Goal: Information Seeking & Learning: Learn about a topic

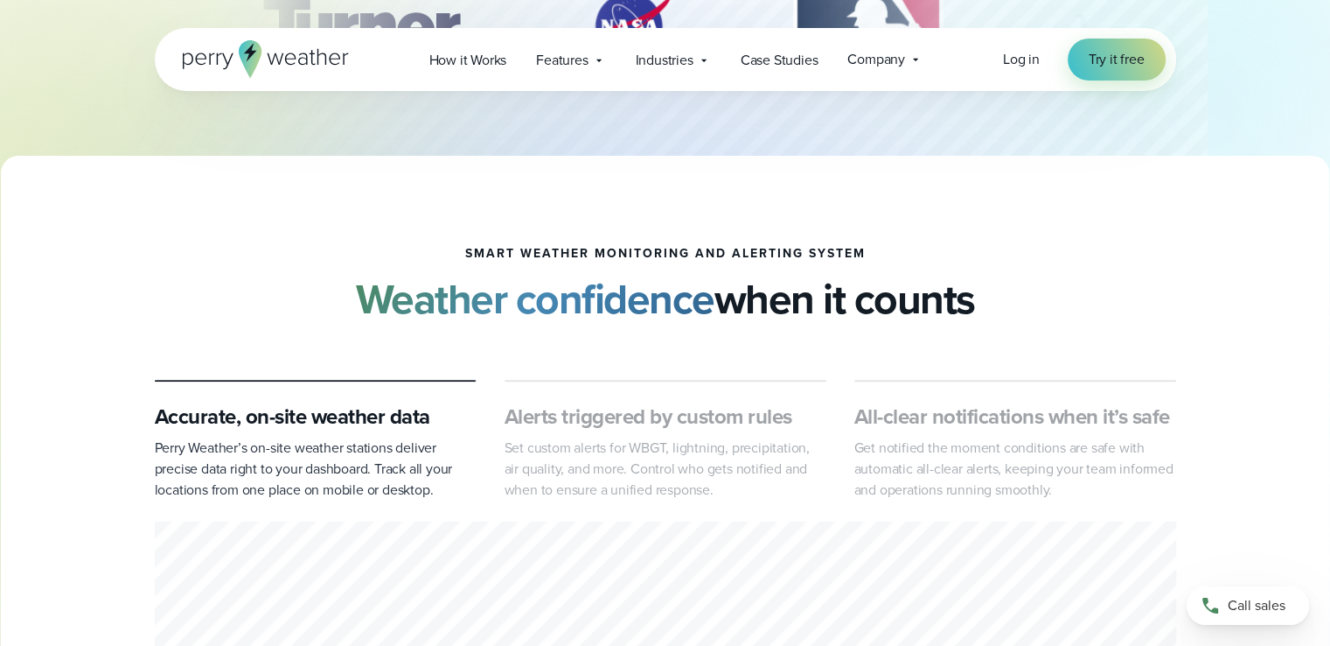
scroll to position [574, 0]
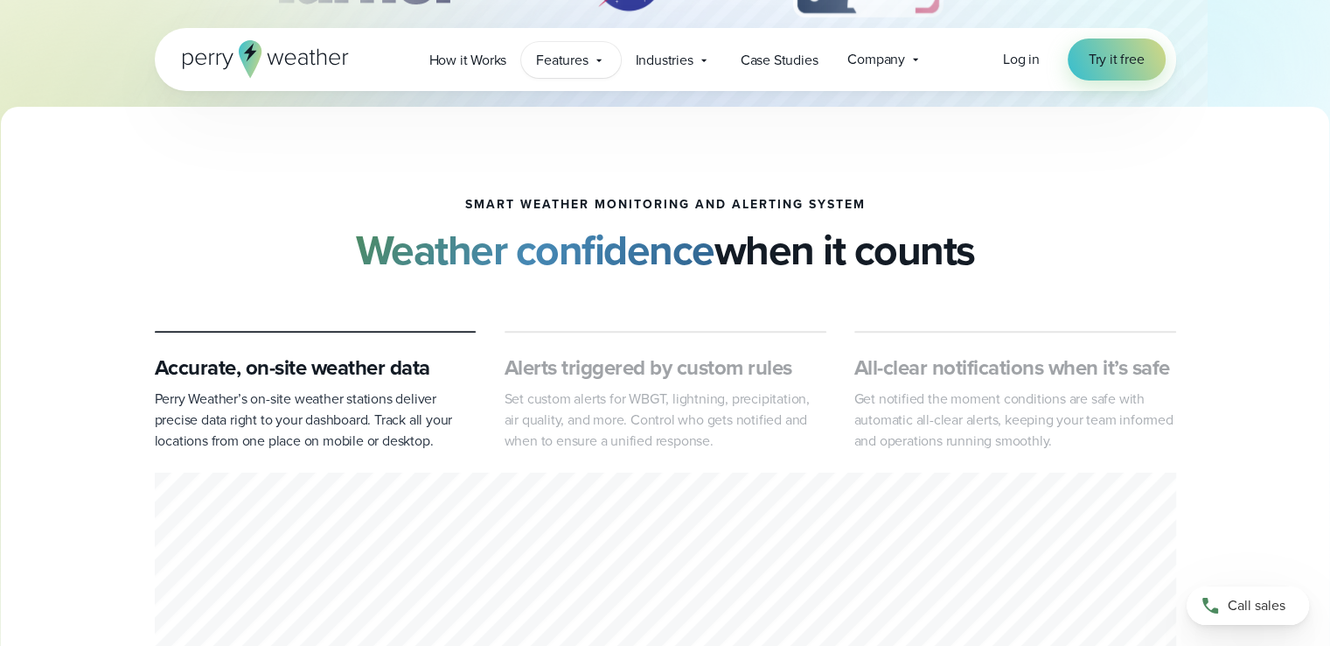
click at [597, 60] on icon at bounding box center [599, 60] width 14 height 14
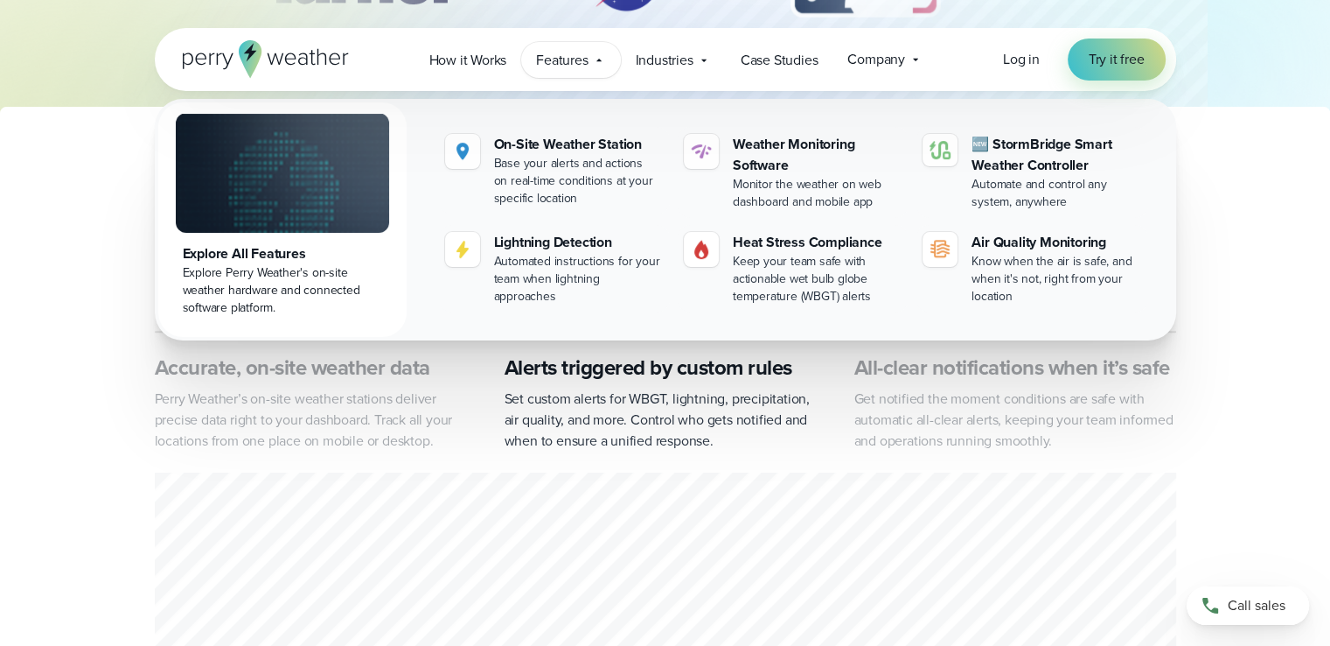
scroll to position [612, 0]
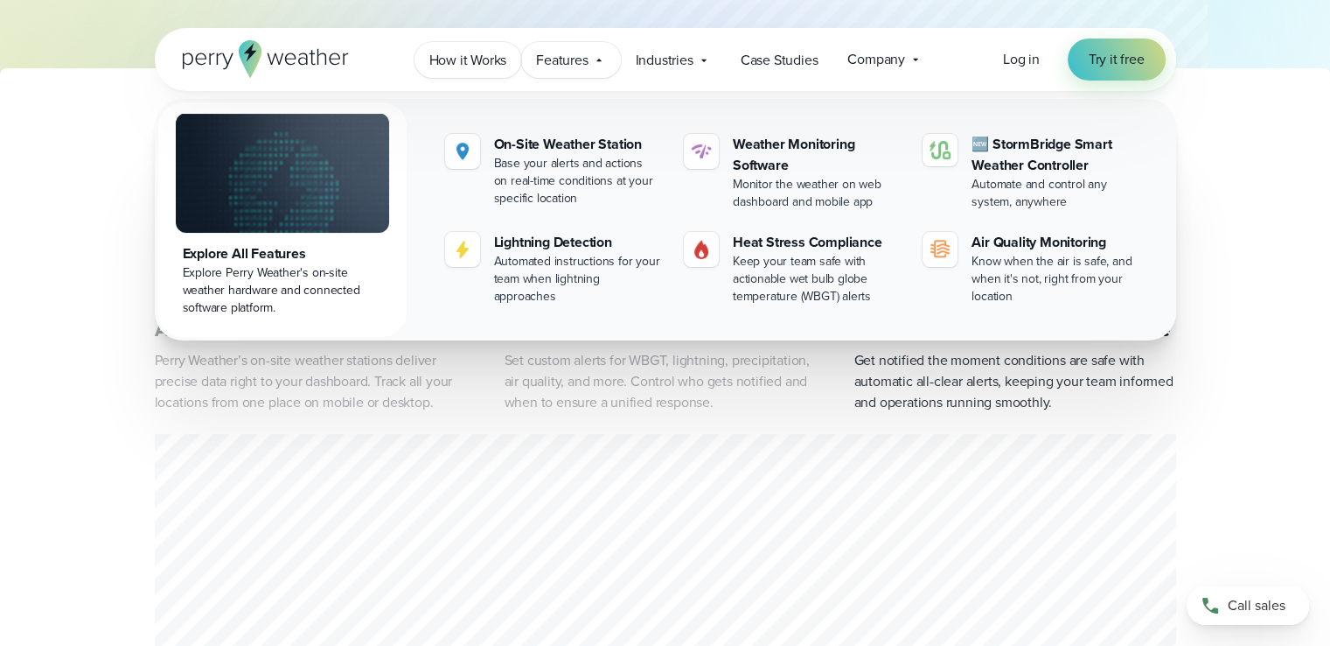
click at [488, 66] on span "How it Works" at bounding box center [468, 60] width 78 height 21
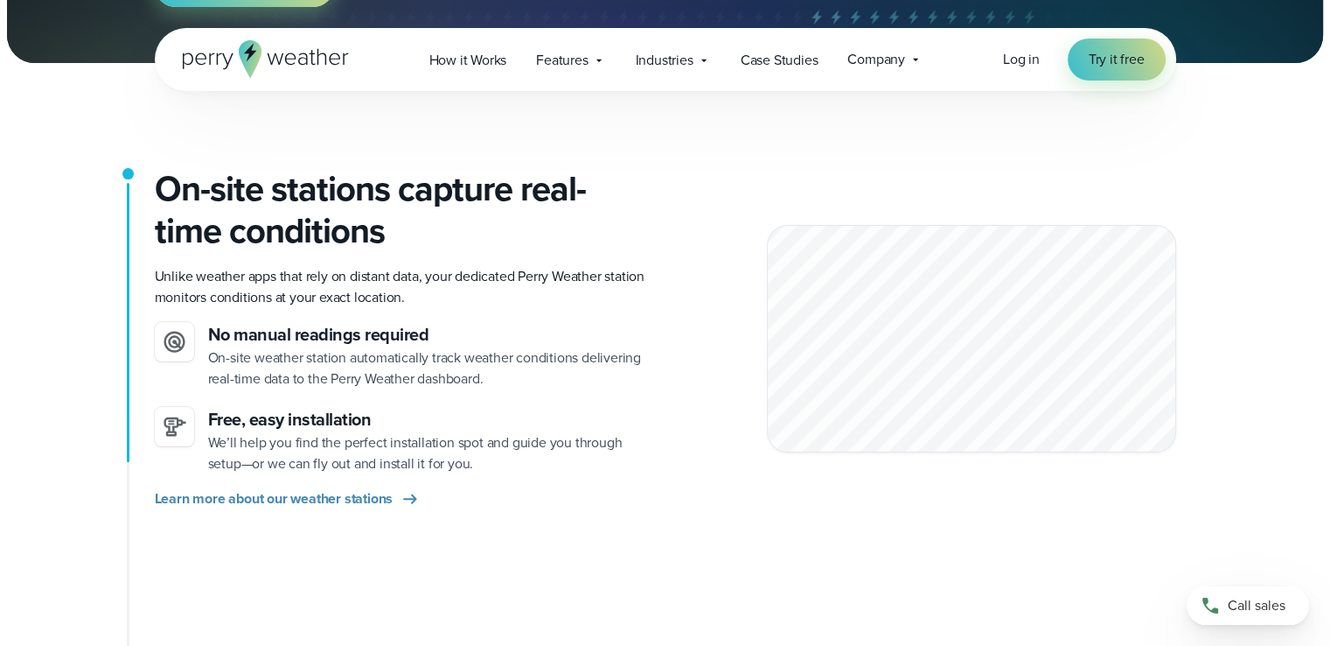
scroll to position [437, 0]
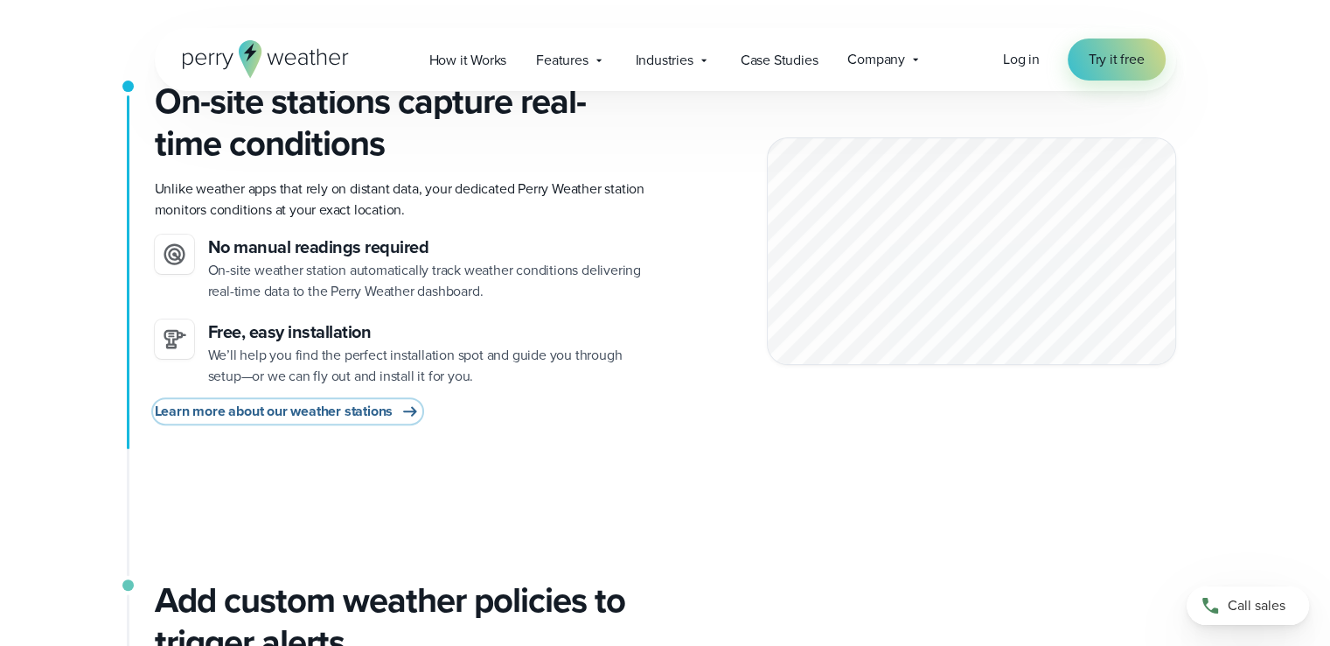
click at [371, 410] on span "Learn more about our weather stations" at bounding box center [274, 411] width 239 height 21
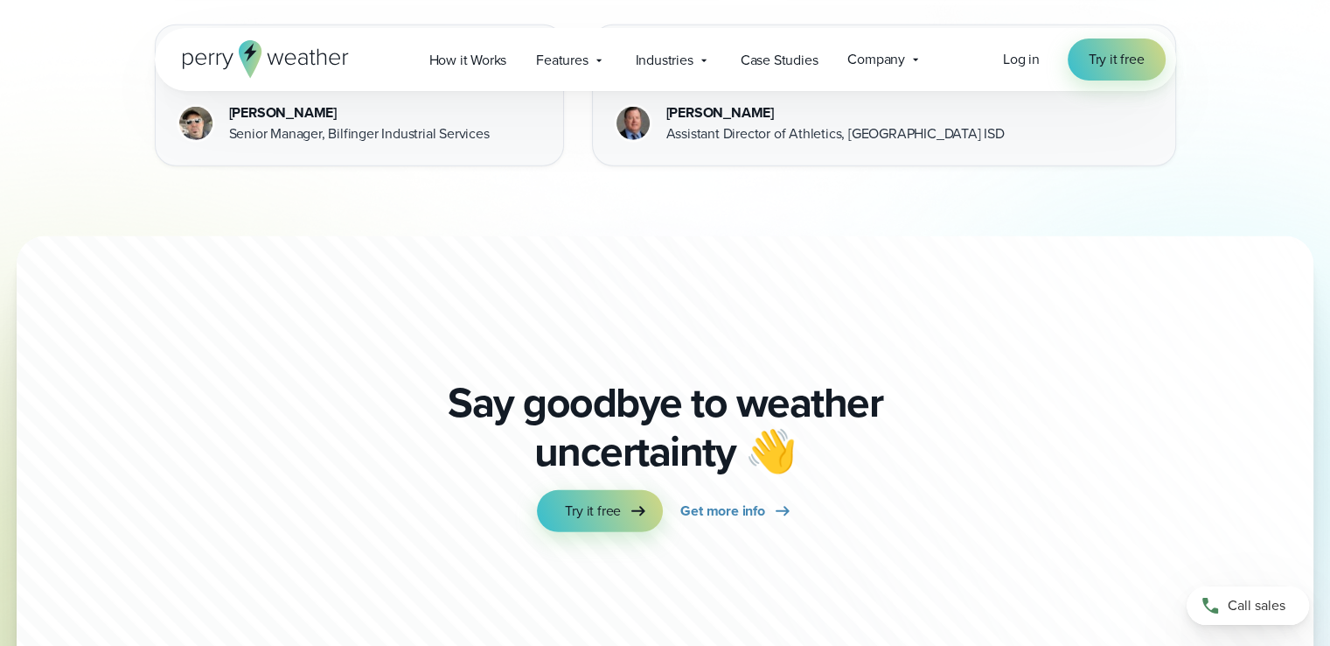
scroll to position [5510, 0]
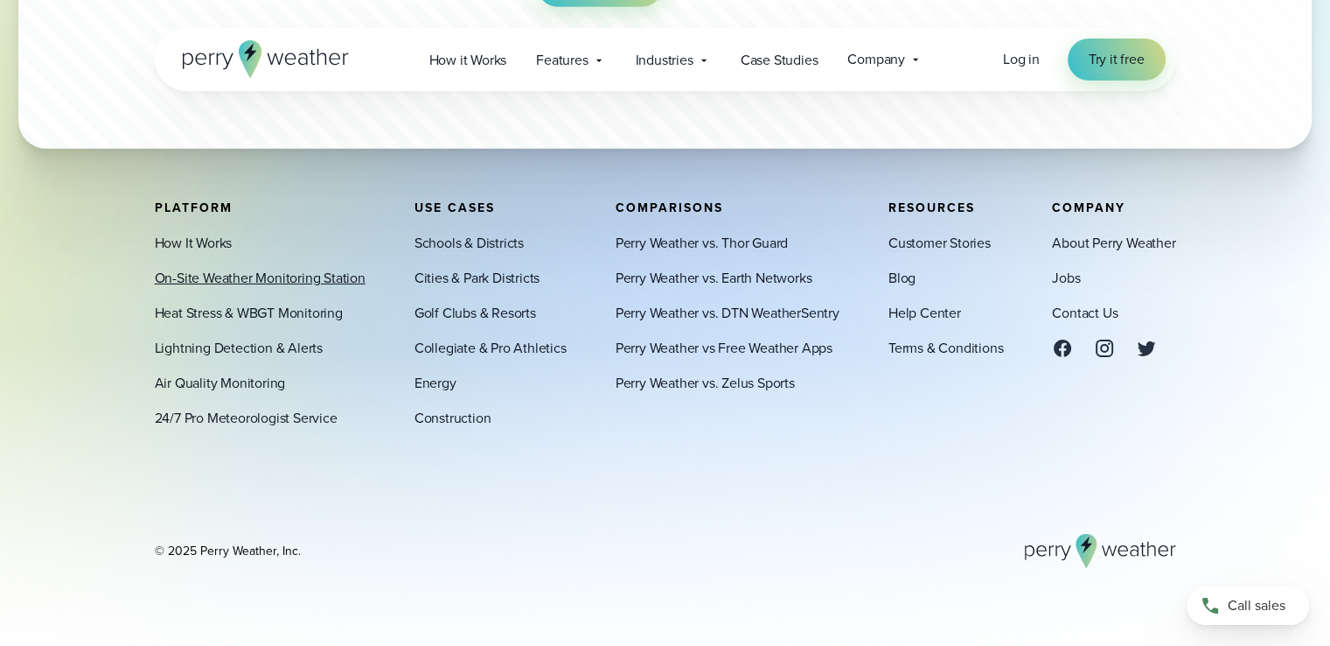
click at [190, 278] on link "On-Site Weather Monitoring Station" at bounding box center [260, 278] width 211 height 21
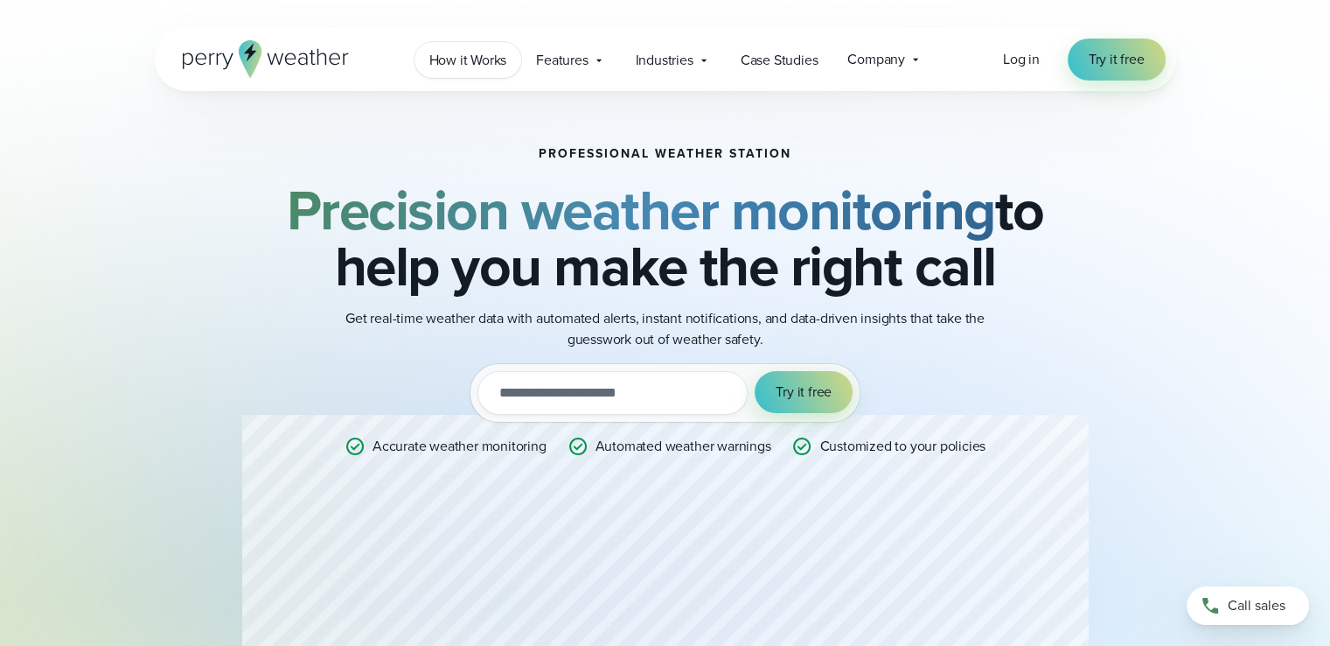
click at [467, 71] on link "How it Works" at bounding box center [469, 60] width 108 height 36
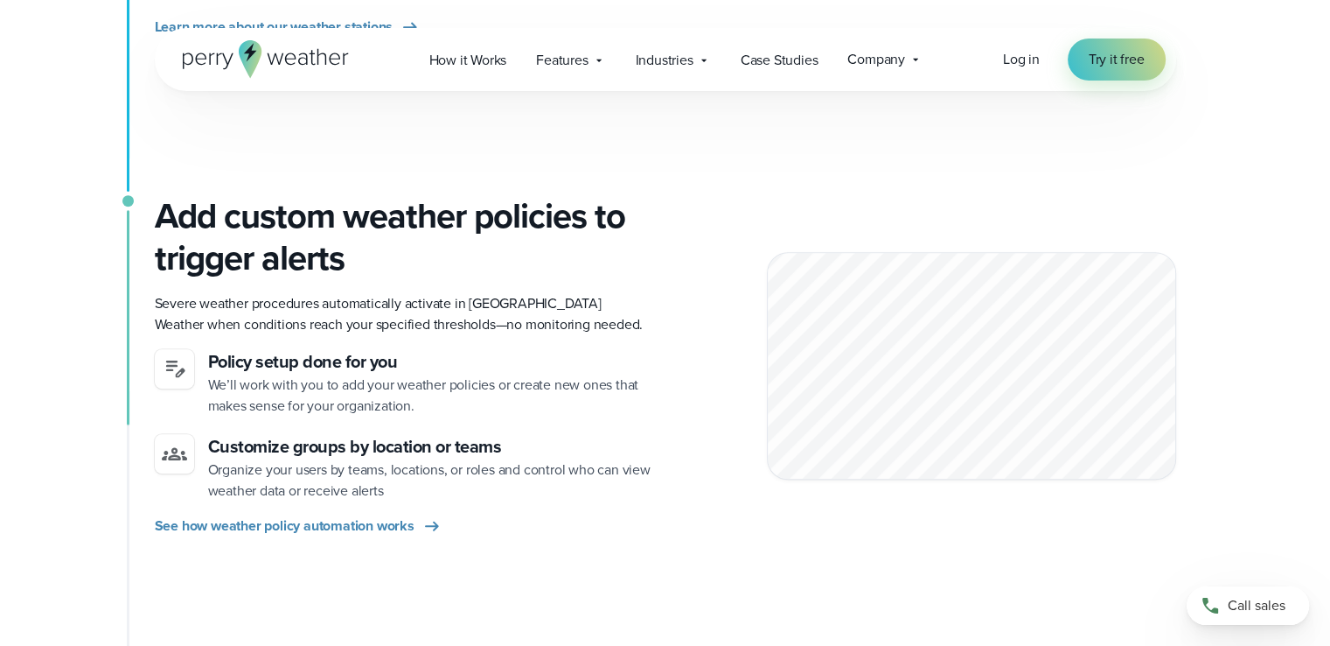
scroll to position [875, 0]
